Goal: Information Seeking & Learning: Learn about a topic

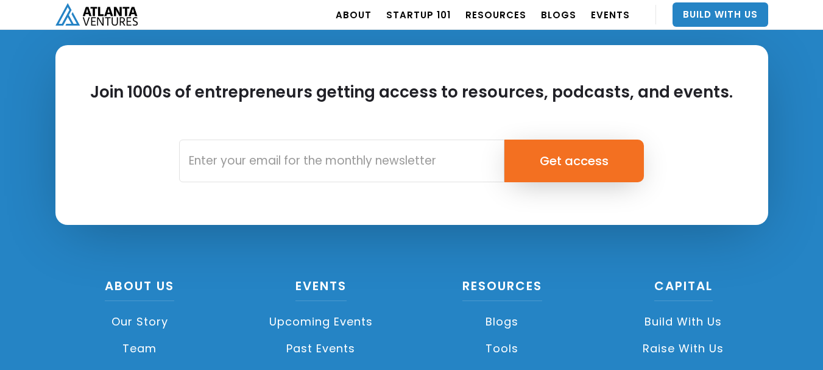
scroll to position [2981, 0]
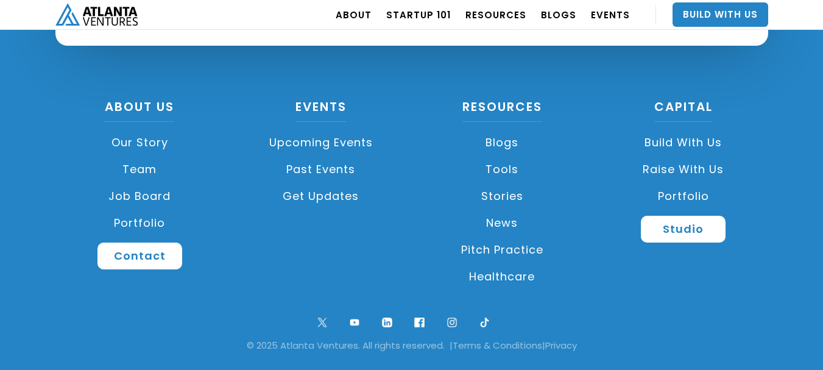
click at [133, 101] on link "About US" at bounding box center [139, 110] width 69 height 24
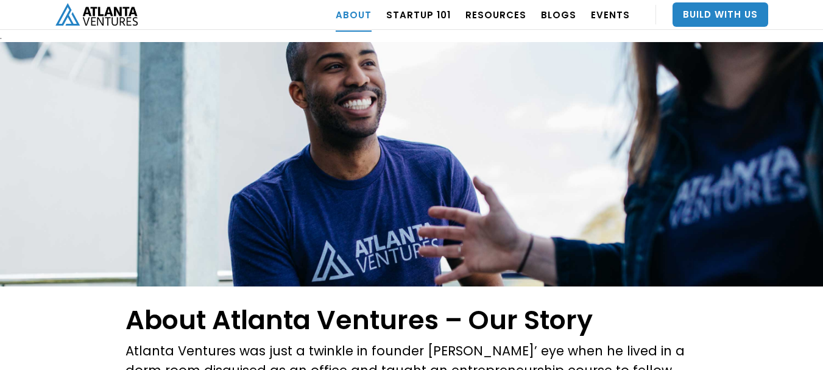
drag, startPoint x: 247, startPoint y: 335, endPoint x: 288, endPoint y: 314, distance: 45.8
click at [262, 331] on h1 "About Atlanta Ventures – Our Story" at bounding box center [411, 320] width 572 height 30
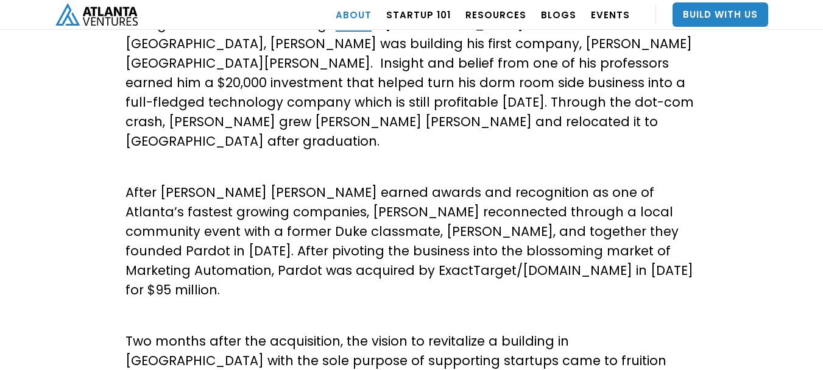
scroll to position [61, 0]
